Goal: Task Accomplishment & Management: Complete application form

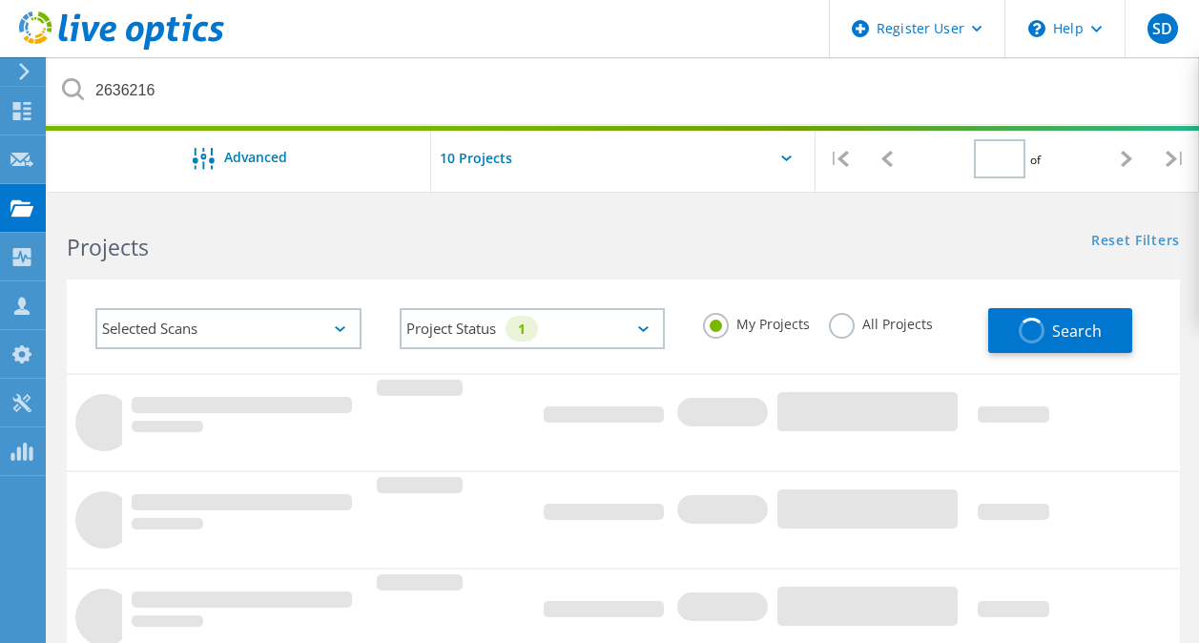
type input "1"
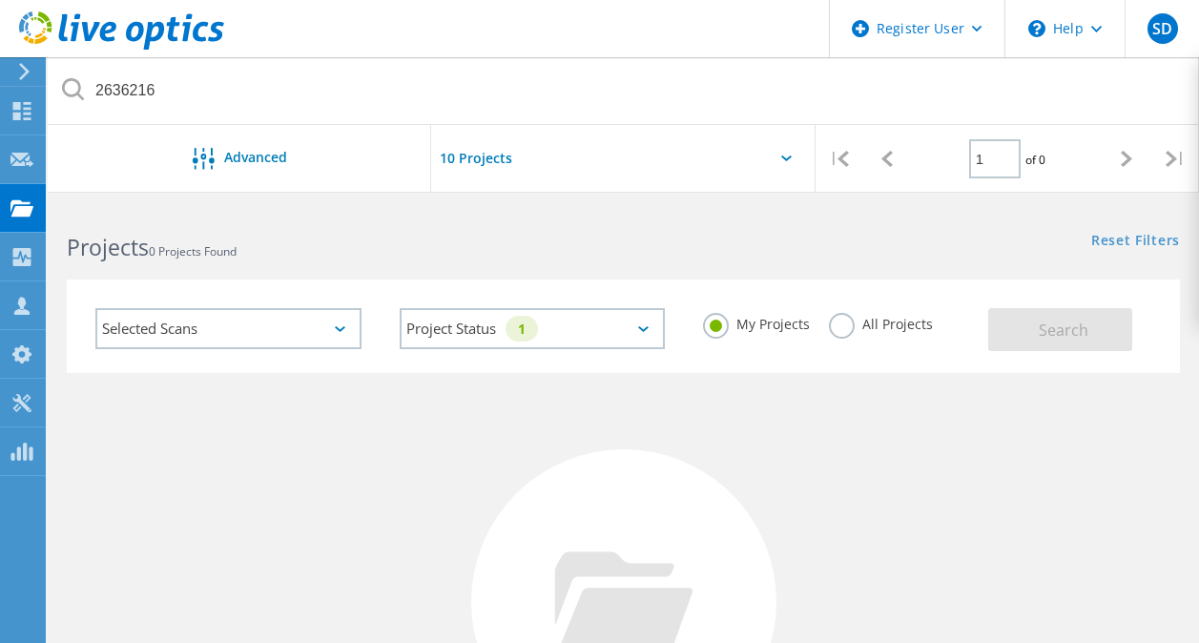
click at [27, 70] on use at bounding box center [24, 71] width 10 height 17
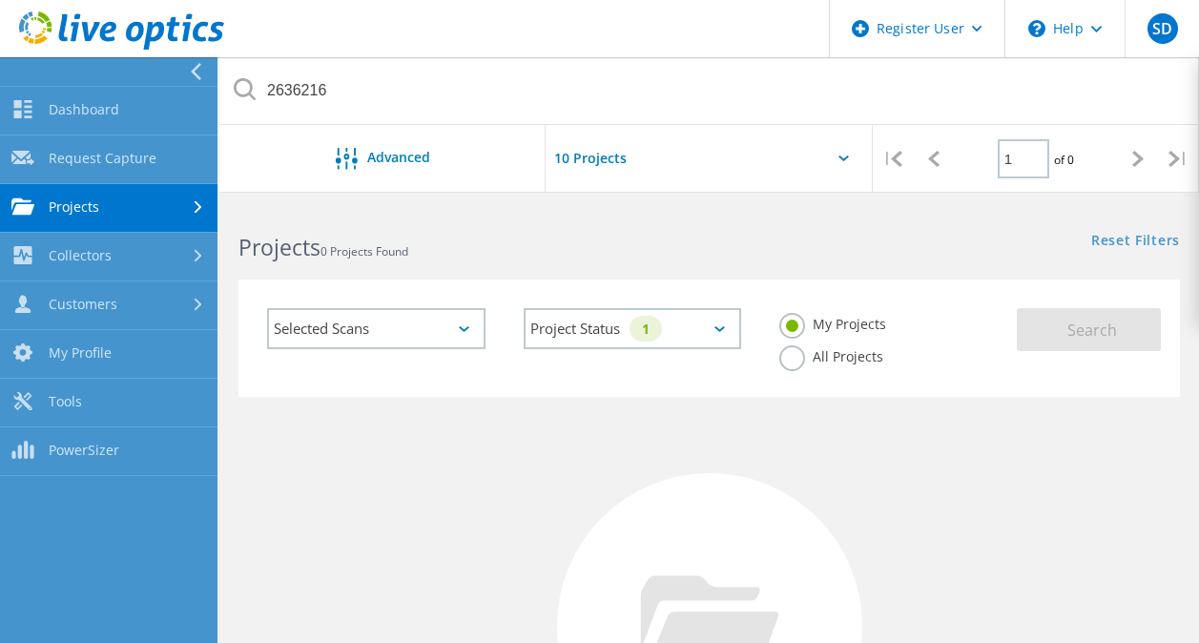
click at [55, 41] on icon at bounding box center [121, 30] width 205 height 39
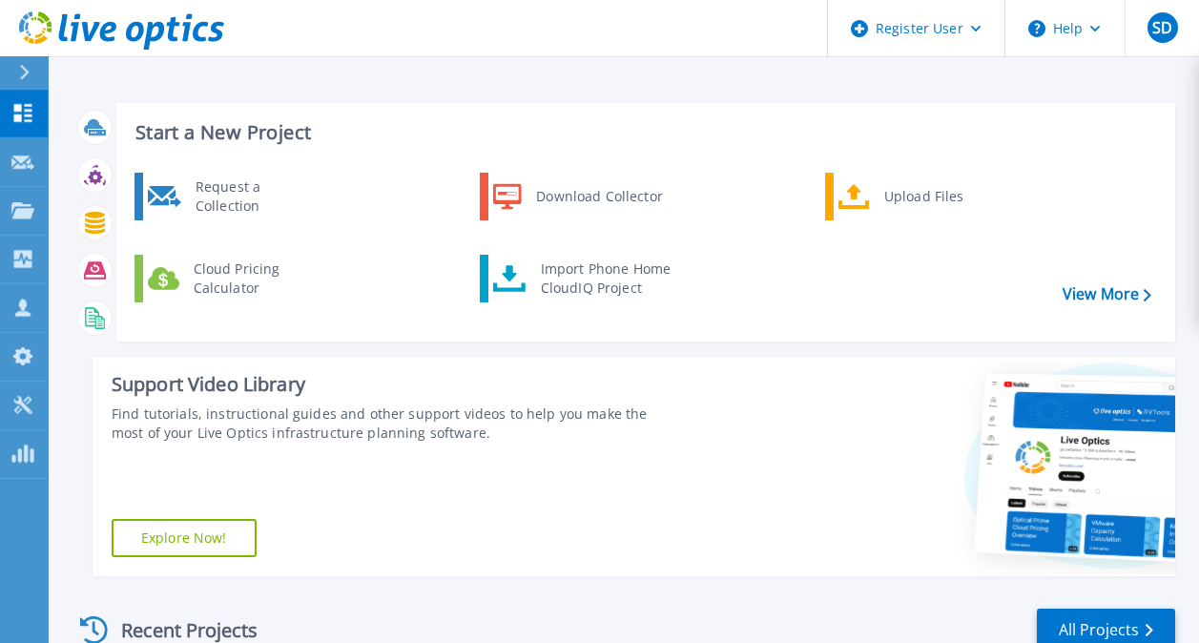
click at [24, 73] on icon at bounding box center [24, 72] width 10 height 15
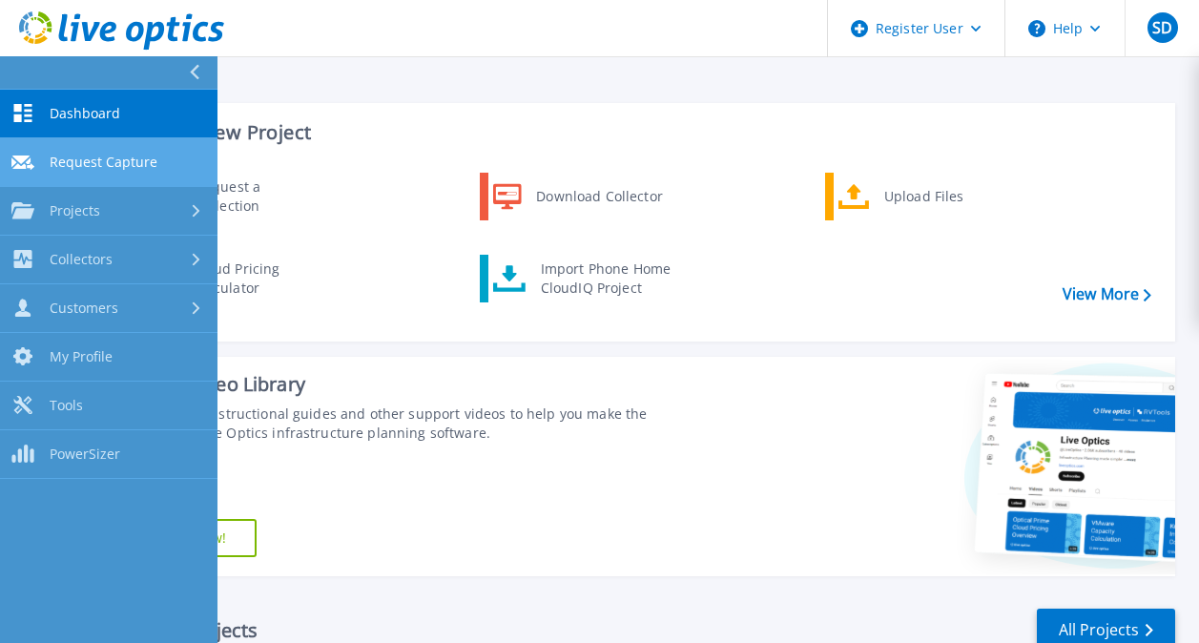
click at [75, 159] on span "Request Capture" at bounding box center [104, 162] width 108 height 17
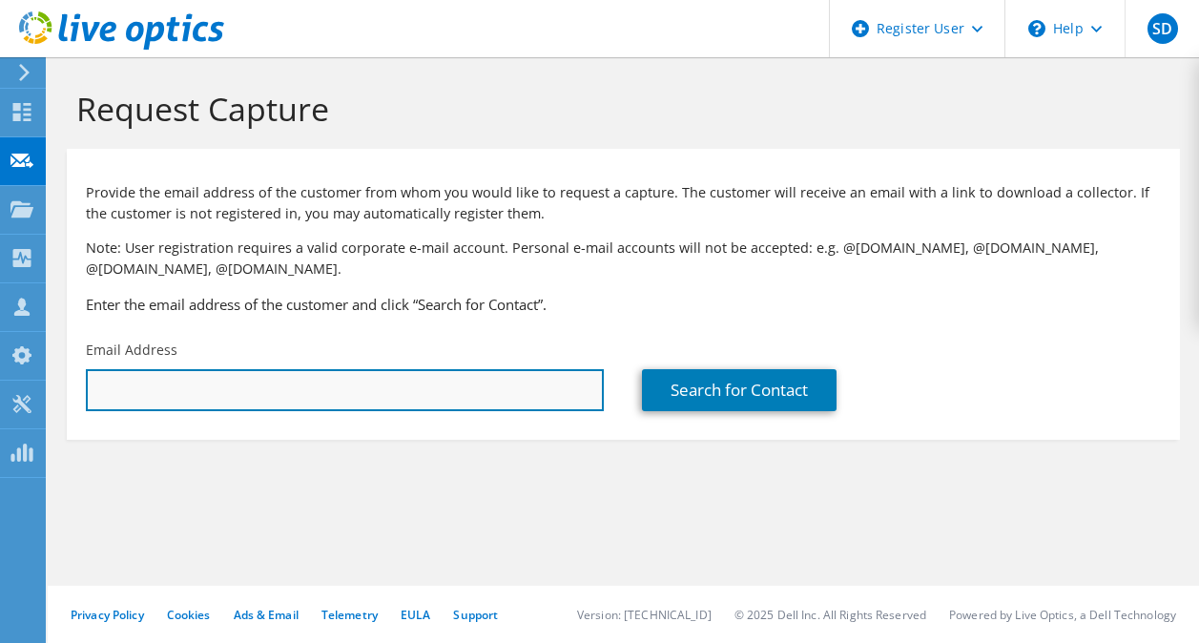
click at [347, 378] on input "text" at bounding box center [345, 390] width 518 height 42
click at [414, 388] on input "text" at bounding box center [345, 390] width 518 height 42
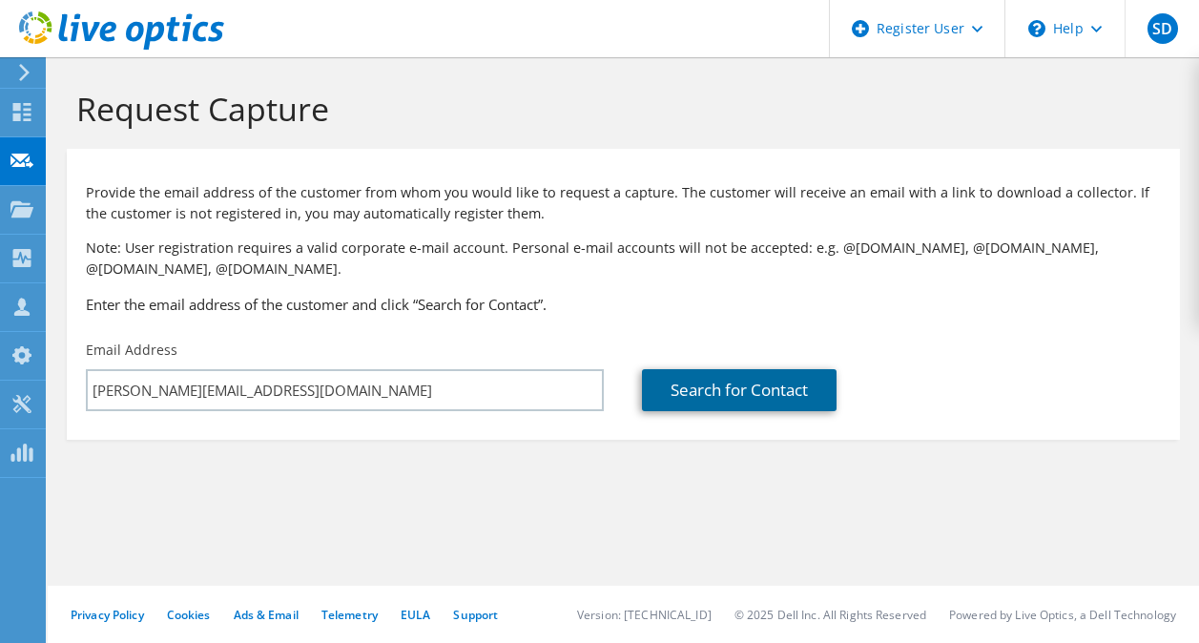
click at [769, 395] on link "Search for Contact" at bounding box center [739, 390] width 195 height 42
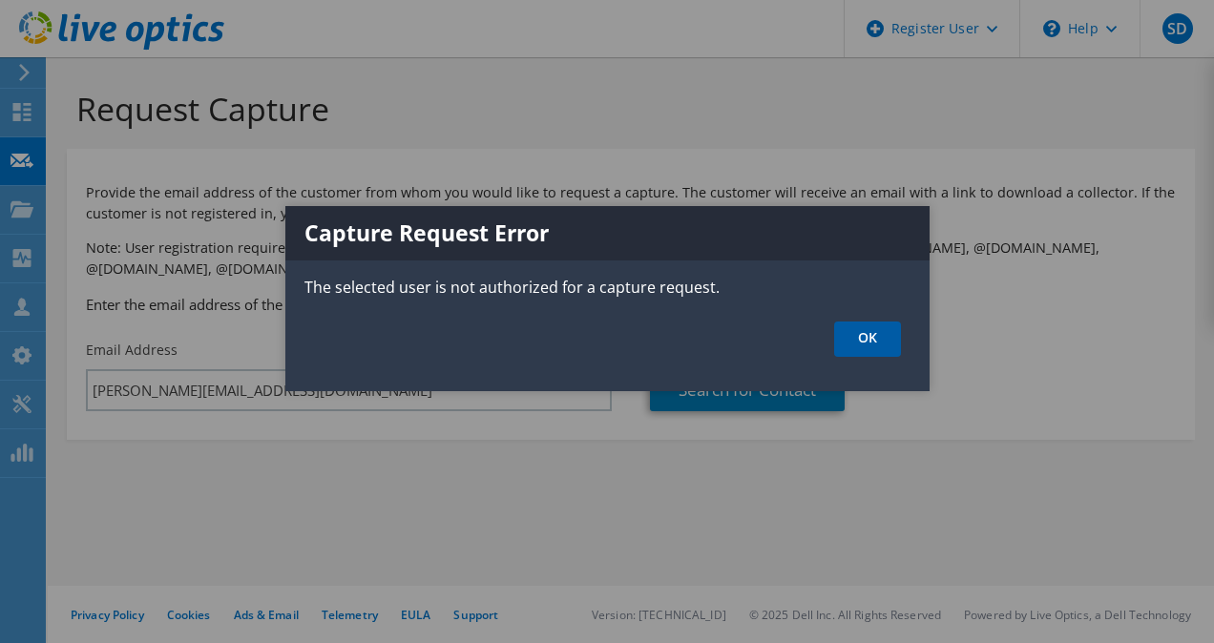
click at [881, 350] on link "OK" at bounding box center [867, 339] width 67 height 35
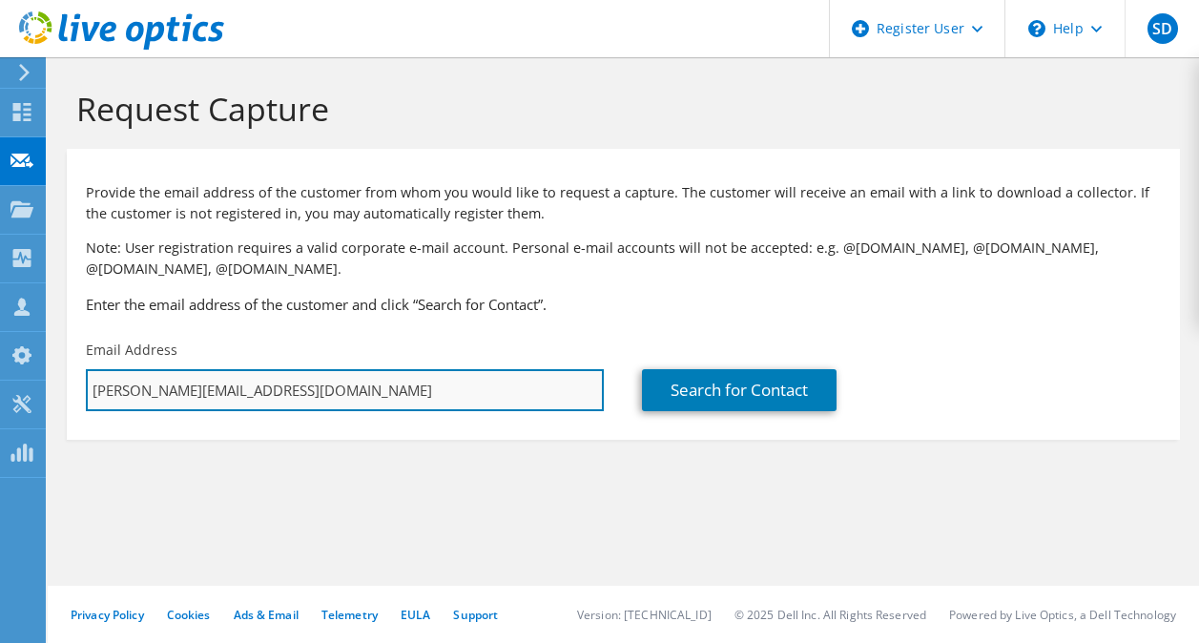
click at [389, 385] on input "[PERSON_NAME][EMAIL_ADDRESS][DOMAIN_NAME]" at bounding box center [345, 390] width 518 height 42
type input "[PERSON_NAME][EMAIL_ADDRESS][DOMAIN_NAME]"
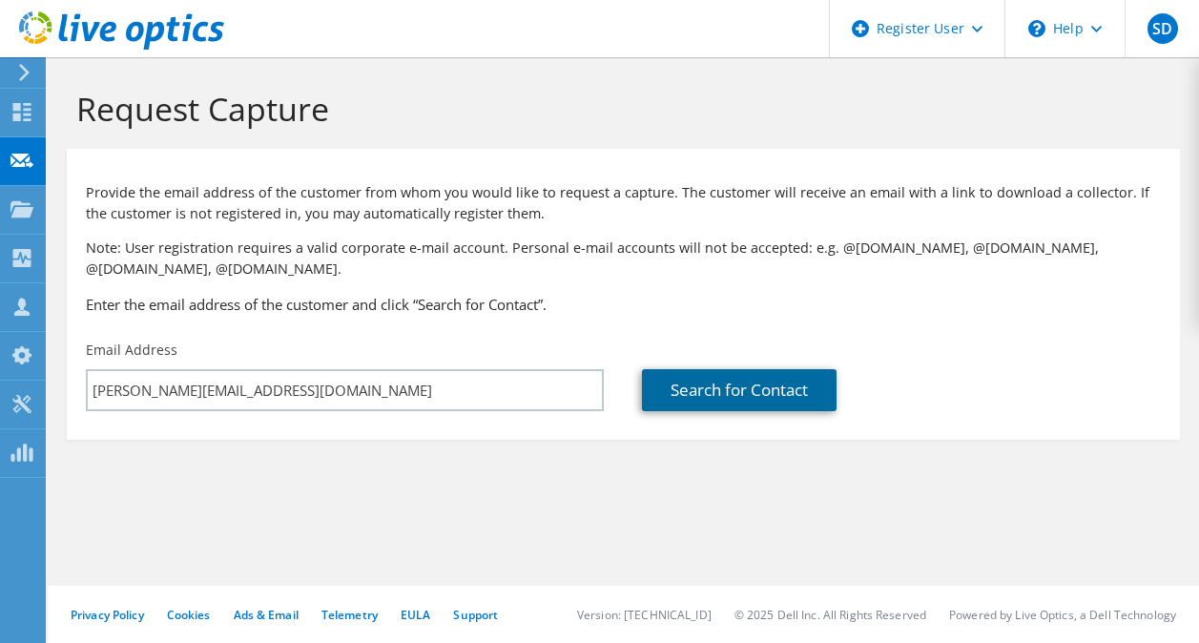
click at [661, 394] on link "Search for Contact" at bounding box center [739, 390] width 195 height 42
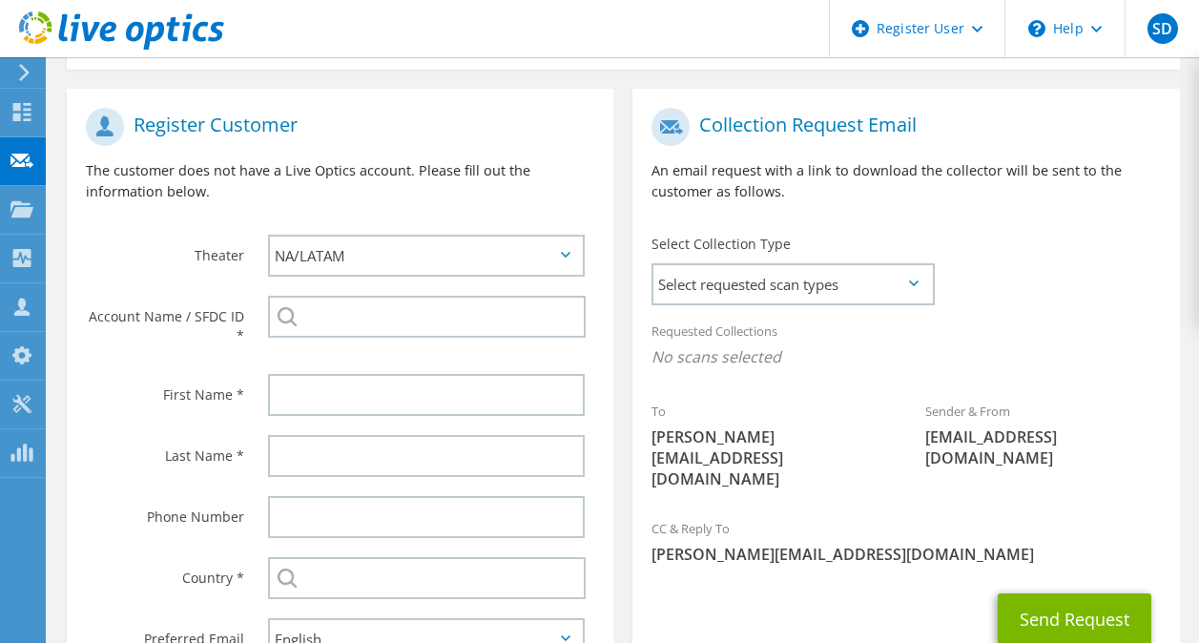
scroll to position [374, 0]
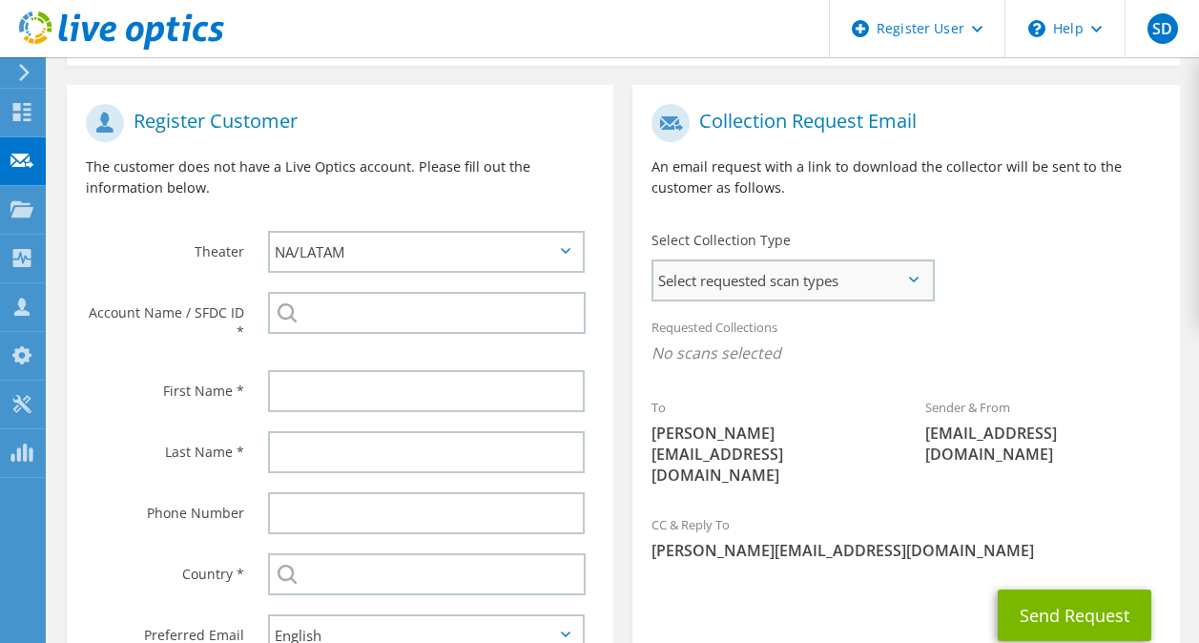
click at [903, 284] on span "Select requested scan types" at bounding box center [793, 280] width 279 height 38
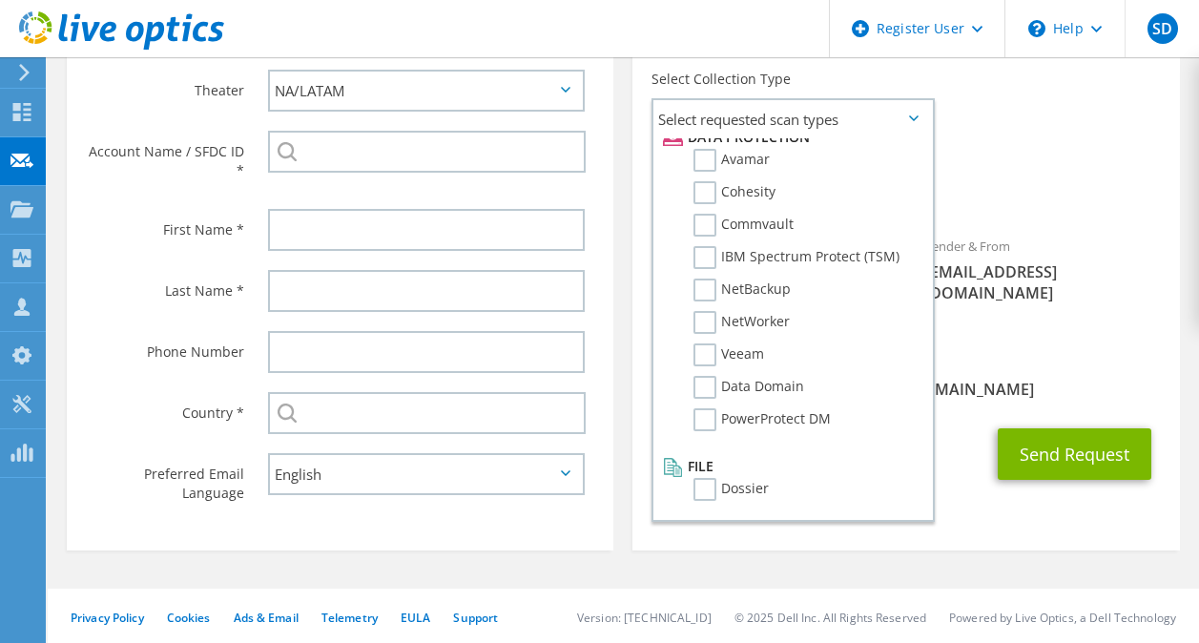
scroll to position [540, 0]
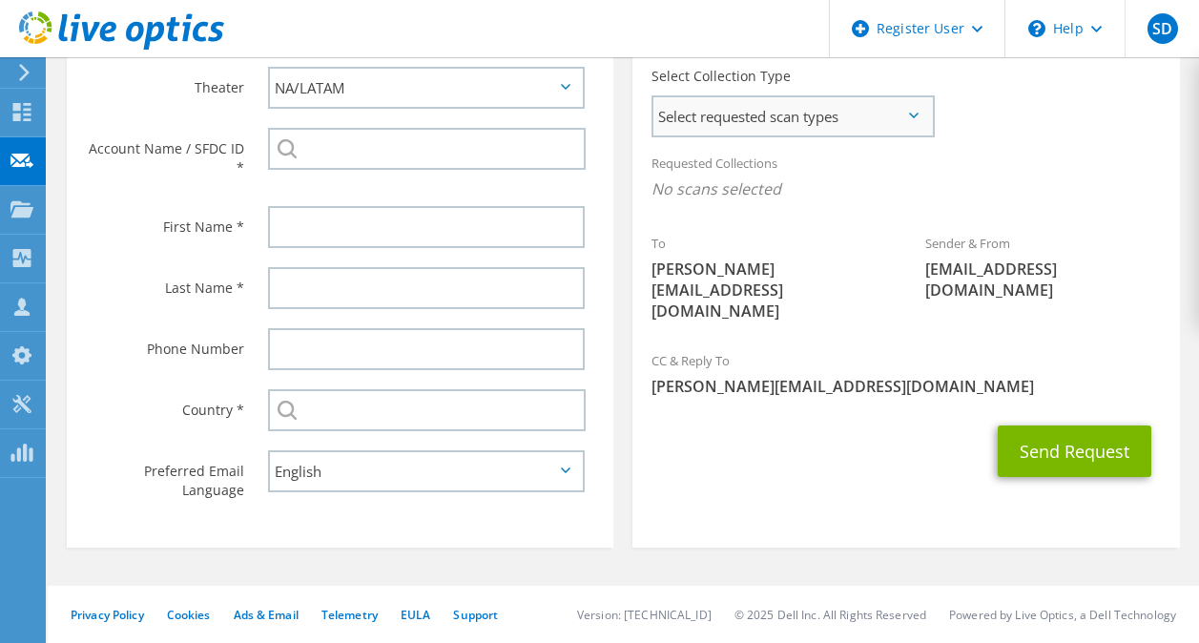
click at [890, 113] on span "Select requested scan types" at bounding box center [793, 116] width 279 height 38
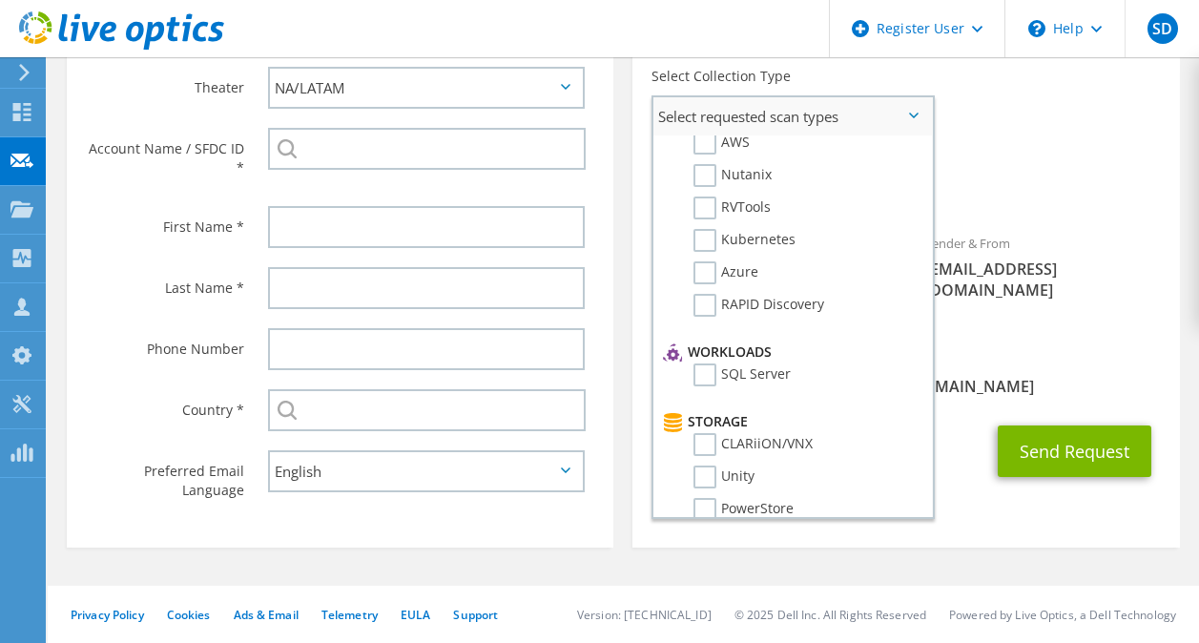
scroll to position [0, 0]
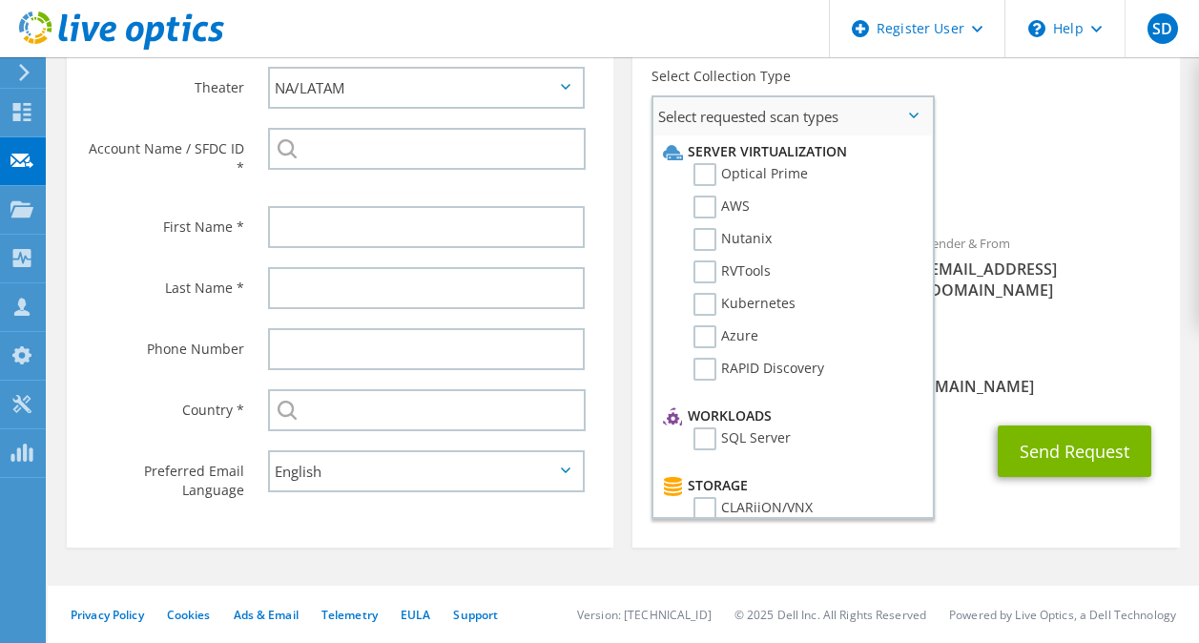
click at [914, 109] on span "Select requested scan types" at bounding box center [793, 116] width 279 height 38
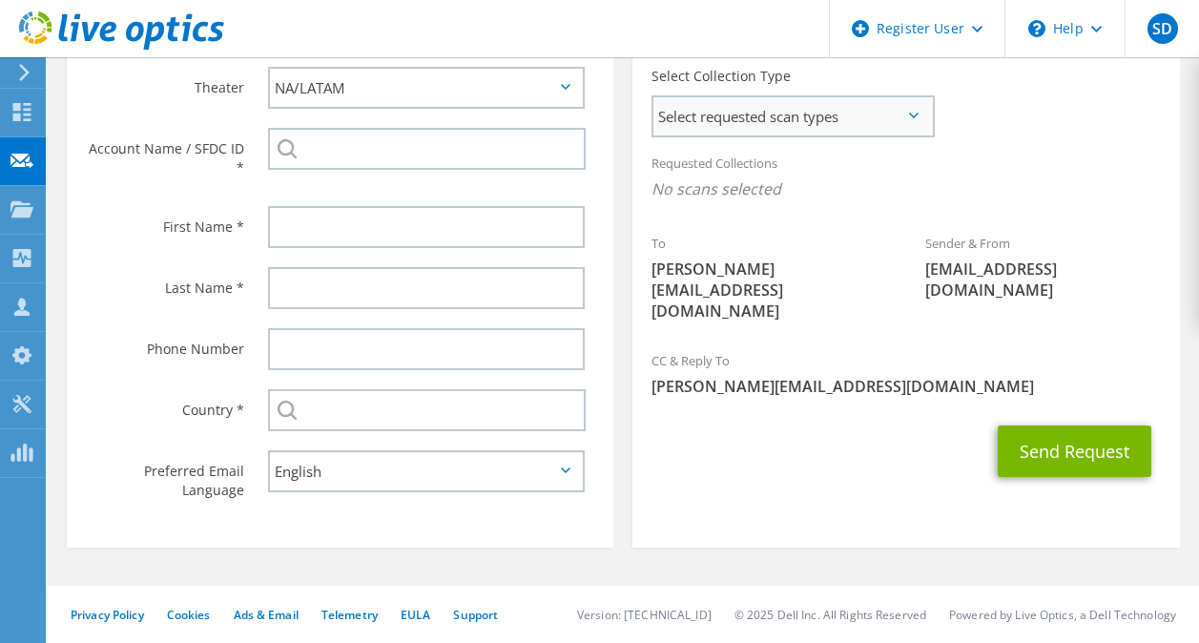
click at [914, 109] on span "Select requested scan types" at bounding box center [793, 116] width 279 height 38
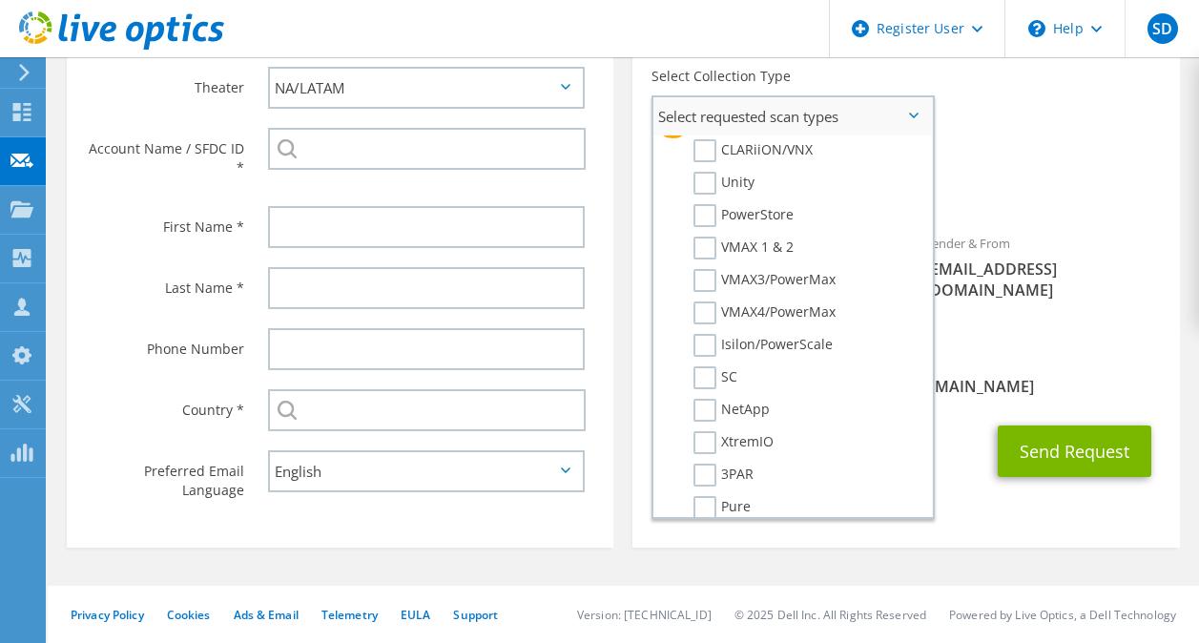
scroll to position [362, 0]
click at [857, 530] on section "Collection Request Email An email request with a link to download the collector…" at bounding box center [906, 234] width 547 height 627
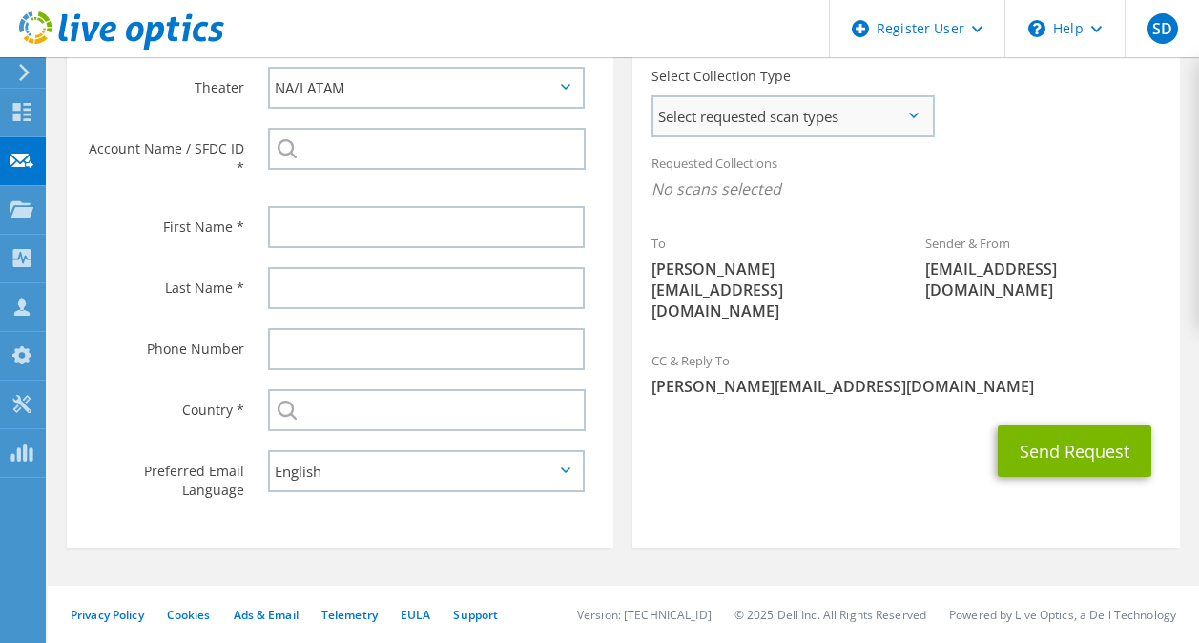
click at [914, 121] on span "Select requested scan types" at bounding box center [793, 116] width 279 height 38
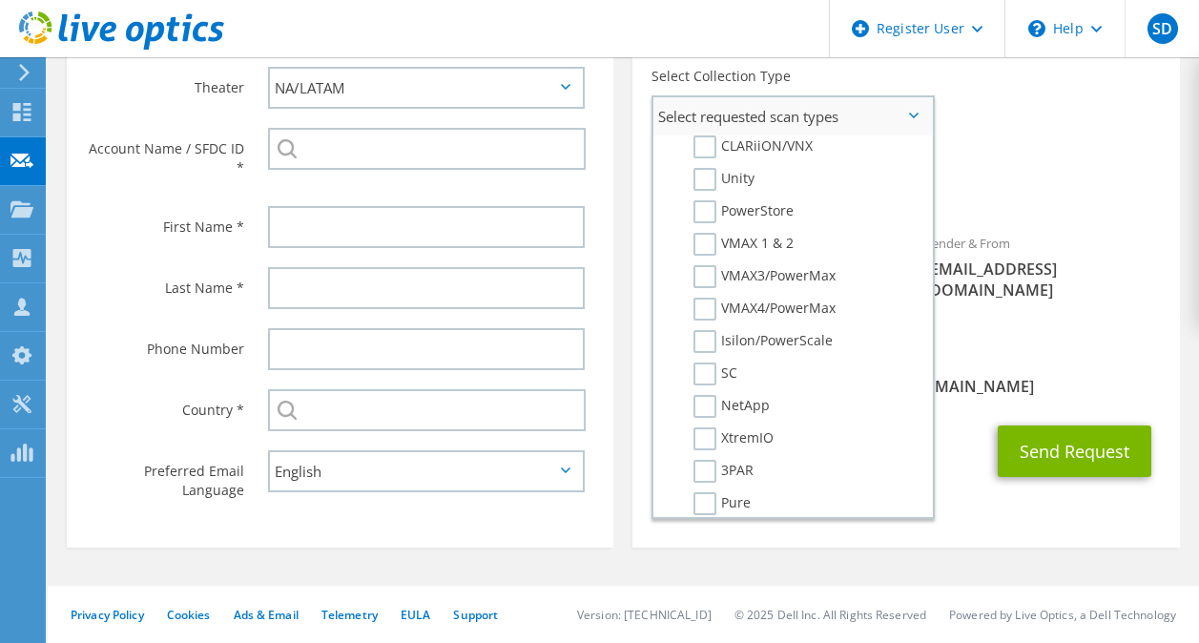
click at [914, 121] on span "Select requested scan types" at bounding box center [793, 116] width 279 height 38
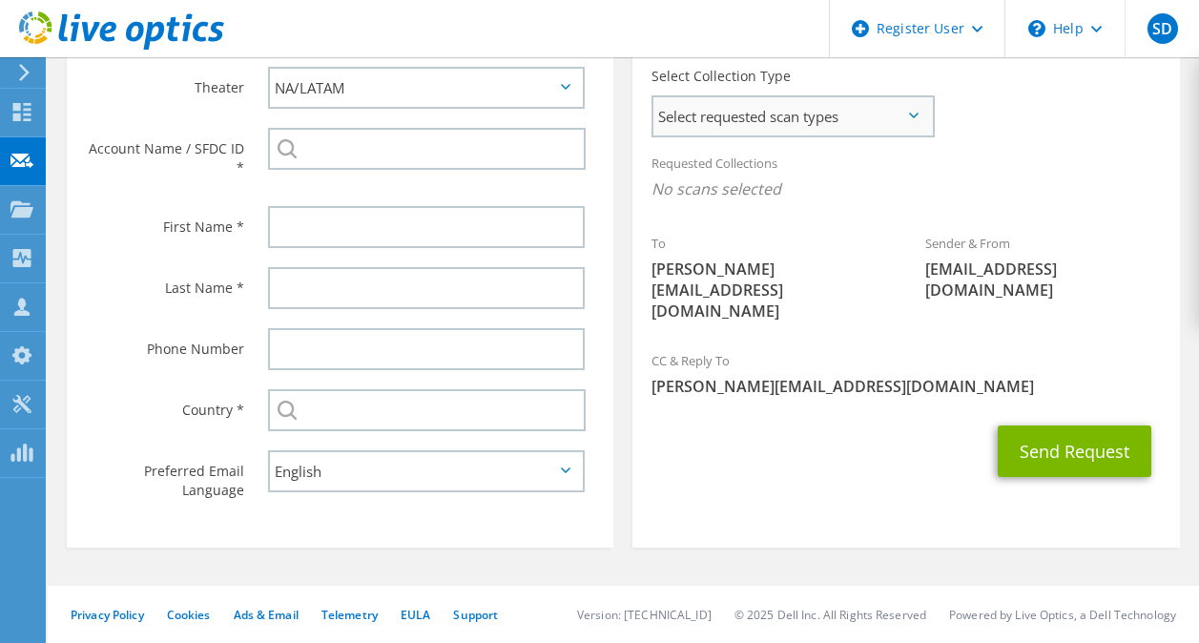
click at [920, 116] on span "Select requested scan types" at bounding box center [793, 116] width 279 height 38
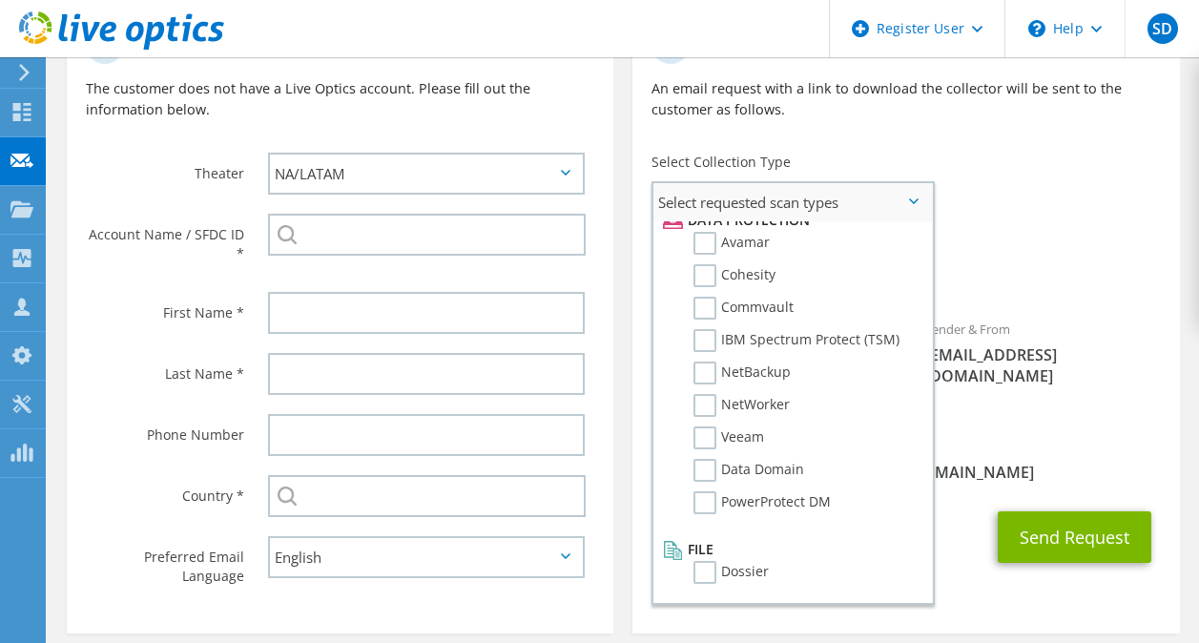
scroll to position [454, 0]
